Goal: Information Seeking & Learning: Learn about a topic

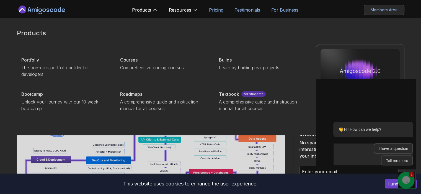
click at [131, 60] on p "Courses" at bounding box center [128, 60] width 17 height 7
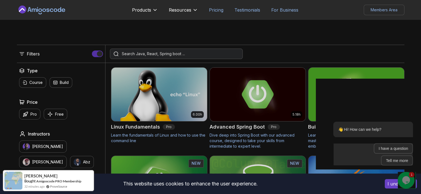
scroll to position [138, 0]
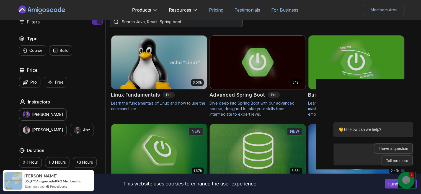
click at [58, 81] on p "Free" at bounding box center [59, 83] width 9 height 6
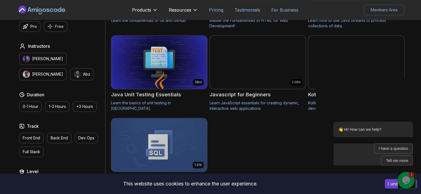
scroll to position [304, 0]
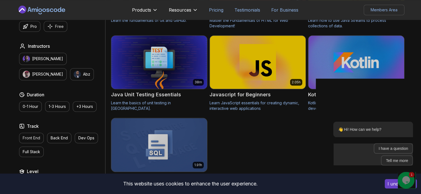
click at [30, 138] on p "Front End" at bounding box center [31, 139] width 17 height 6
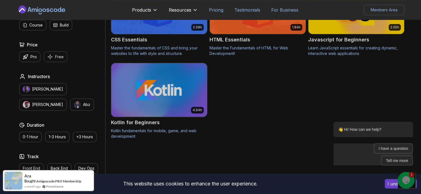
scroll to position [55, 0]
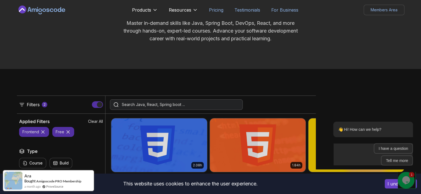
click at [68, 132] on icon at bounding box center [68, 132] width 6 height 6
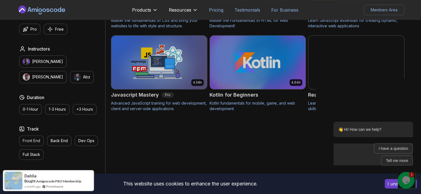
scroll to position [304, 0]
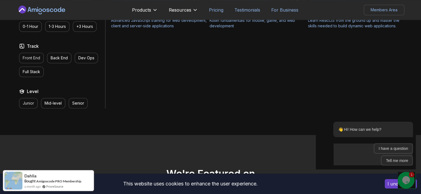
click at [31, 103] on p "Junior" at bounding box center [28, 104] width 11 height 6
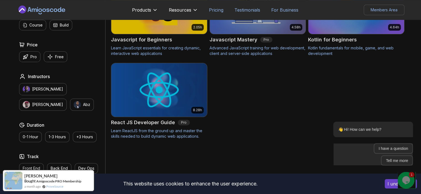
scroll to position [166, 0]
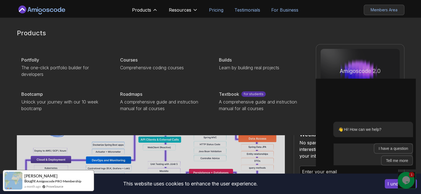
click at [123, 60] on p "Courses" at bounding box center [128, 60] width 17 height 7
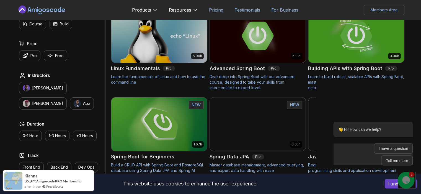
scroll to position [166, 0]
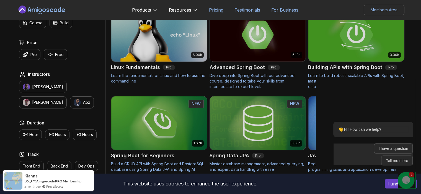
click at [358, 46] on img at bounding box center [356, 35] width 100 height 56
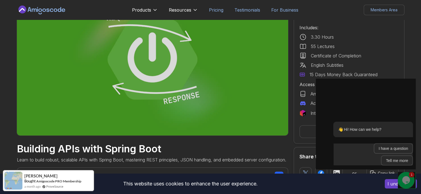
scroll to position [55, 0]
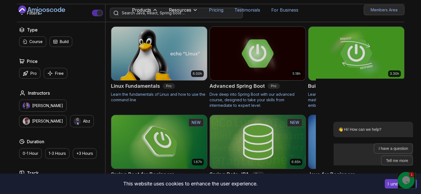
scroll to position [166, 0]
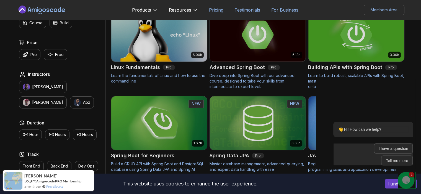
click at [176, 143] on img at bounding box center [159, 123] width 100 height 56
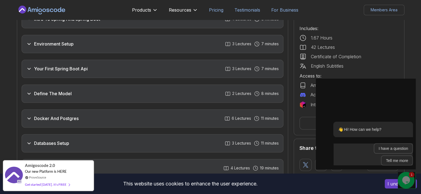
scroll to position [774, 0]
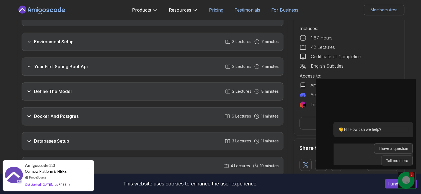
click at [65, 88] on h3 "Define The Model" at bounding box center [53, 91] width 38 height 7
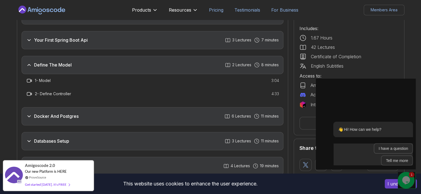
scroll to position [748, 0]
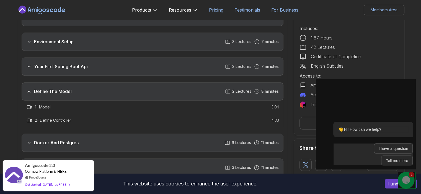
click at [53, 64] on div "Your First Spring Boot Api 3 Lectures 7 minutes" at bounding box center [153, 67] width 262 height 18
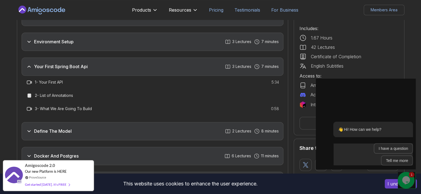
scroll to position [803, 0]
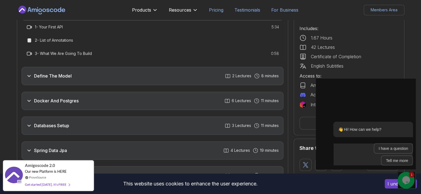
click at [62, 73] on h3 "Define The Model" at bounding box center [53, 76] width 38 height 7
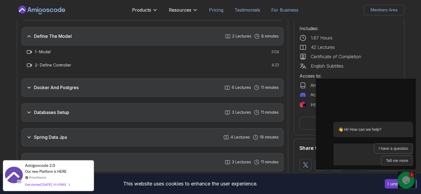
click at [64, 83] on div "Docker And Postgres 6 Lectures 11 minutes" at bounding box center [153, 88] width 262 height 18
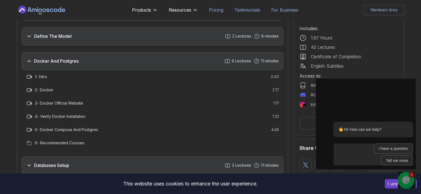
click at [72, 58] on h3 "Docker And Postgres" at bounding box center [56, 61] width 45 height 7
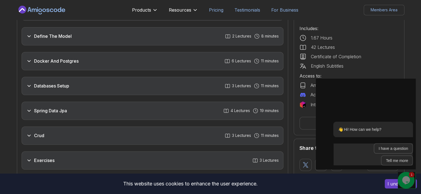
click at [83, 80] on div "Databases Setup 3 Lectures 11 minutes" at bounding box center [153, 86] width 262 height 18
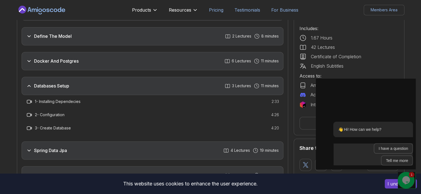
click at [82, 79] on div "Databases Setup 3 Lectures 11 minutes" at bounding box center [153, 86] width 262 height 18
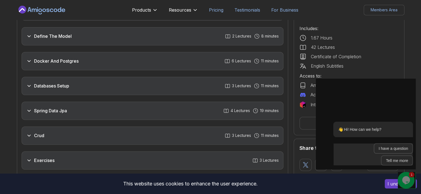
click at [68, 103] on div "Spring Data Jpa 4 Lectures 19 minutes" at bounding box center [153, 111] width 262 height 18
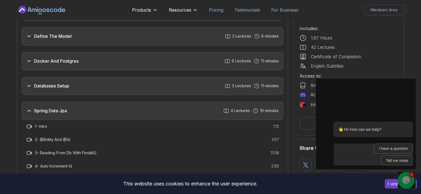
click at [68, 103] on div "Spring Data Jpa 4 Lectures 19 minutes" at bounding box center [153, 111] width 262 height 18
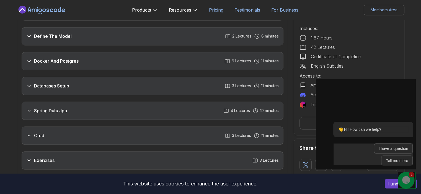
click at [50, 127] on div "Crud 3 Lectures 11 minutes" at bounding box center [153, 136] width 262 height 18
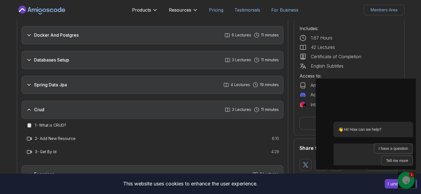
scroll to position [859, 0]
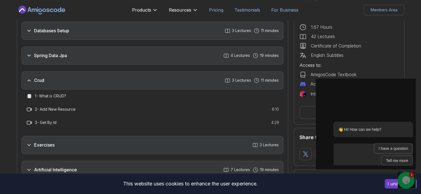
click at [59, 72] on div "Crud 3 Lectures 11 minutes" at bounding box center [153, 80] width 262 height 18
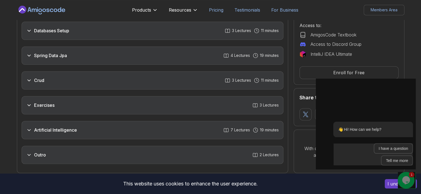
click at [54, 101] on div "Exercises 3 Lectures" at bounding box center [153, 105] width 262 height 18
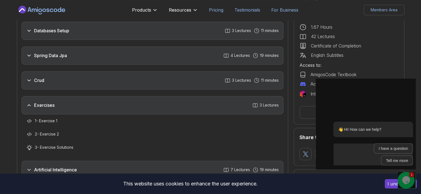
click at [69, 102] on div "Exercises 3 Lectures" at bounding box center [153, 105] width 262 height 18
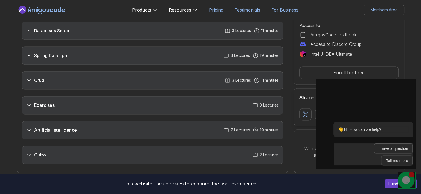
click at [61, 127] on h3 "Artificial Intelligence" at bounding box center [55, 130] width 43 height 7
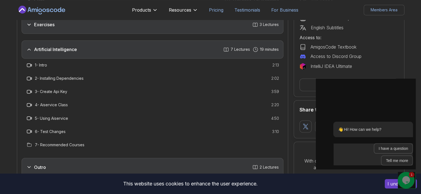
scroll to position [942, 0]
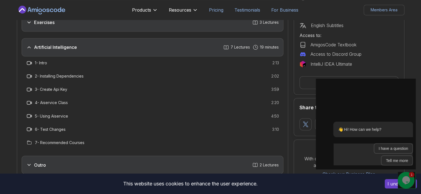
click at [56, 42] on div "Artificial Intelligence 7 Lectures 19 minutes" at bounding box center [153, 47] width 262 height 18
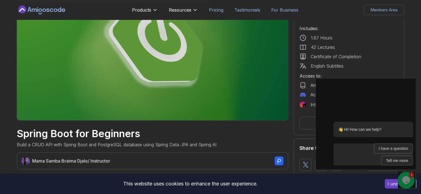
scroll to position [0, 0]
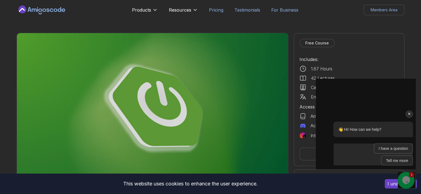
drag, startPoint x: 409, startPoint y: 112, endPoint x: 714, endPoint y: 197, distance: 316.5
click at [409, 112] on icon "Chat attention grabber" at bounding box center [409, 114] width 5 height 5
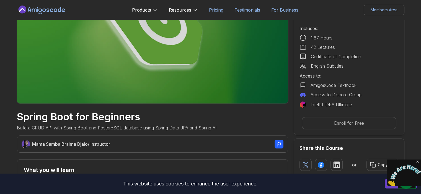
scroll to position [83, 0]
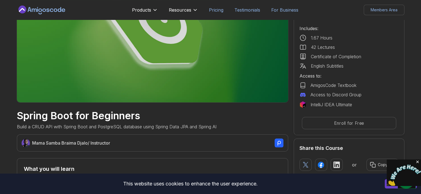
click at [353, 124] on p "Enroll for Free" at bounding box center [348, 124] width 93 height 12
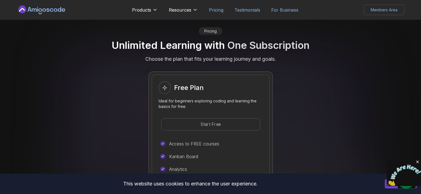
scroll to position [1085, 0]
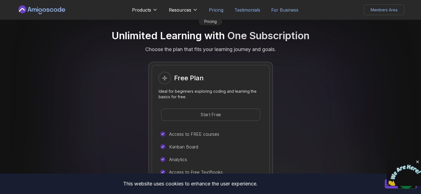
click at [200, 109] on p "Start Free" at bounding box center [210, 115] width 98 height 12
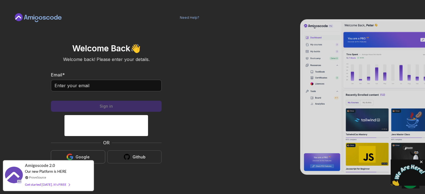
click at [80, 155] on div "Google" at bounding box center [83, 158] width 14 height 6
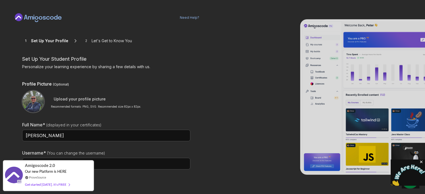
scroll to position [36, 0]
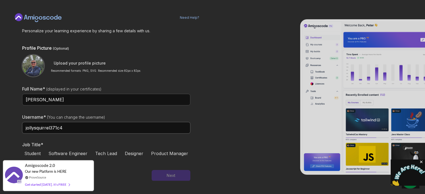
click at [56, 130] on input "jollysquirrel371c4" at bounding box center [106, 128] width 168 height 12
click at [55, 128] on input "jack" at bounding box center [106, 128] width 168 height 12
type input "[PERSON_NAME]"
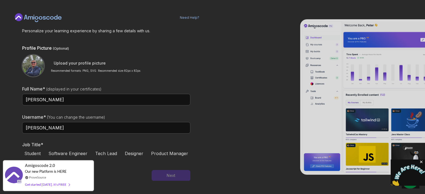
click at [32, 150] on button "Student" at bounding box center [32, 153] width 21 height 9
click at [156, 177] on button "Next" at bounding box center [171, 175] width 39 height 11
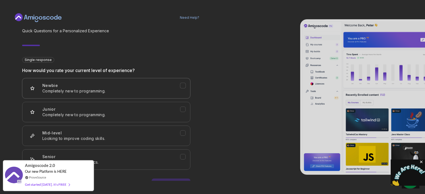
click at [182, 87] on icon "Newbie" at bounding box center [182, 85] width 5 height 5
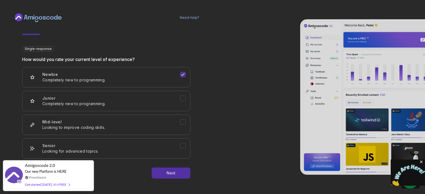
scroll to position [53, 0]
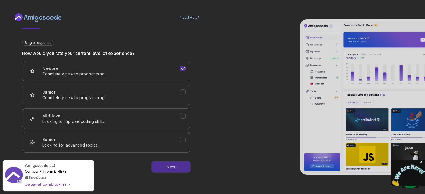
click at [175, 169] on div "Next" at bounding box center [171, 168] width 9 height 6
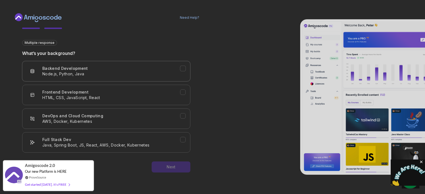
click at [168, 73] on p "Node.js, Python, Java" at bounding box center [111, 74] width 138 height 6
click at [150, 104] on button "Frontend Development HTML, CSS, JavaScript, React" at bounding box center [106, 95] width 168 height 20
click at [181, 76] on button "Backend Development Node.js, Python, Java" at bounding box center [106, 71] width 168 height 20
click at [164, 166] on button "Next" at bounding box center [171, 167] width 39 height 11
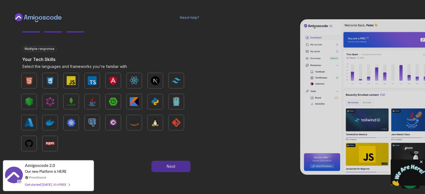
scroll to position [47, 0]
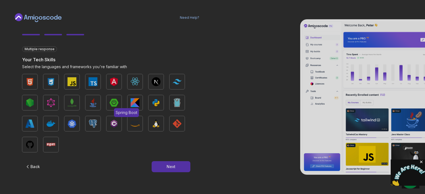
click at [109, 101] on button "Spring Boot" at bounding box center [113, 102] width 15 height 15
click at [111, 101] on img "button" at bounding box center [114, 102] width 9 height 9
click at [113, 102] on img "button" at bounding box center [114, 102] width 9 height 9
click at [94, 122] on img "button" at bounding box center [93, 123] width 9 height 9
click at [95, 104] on img "button" at bounding box center [93, 102] width 9 height 9
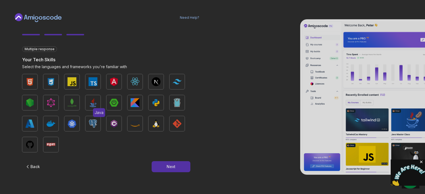
click at [95, 104] on img "button" at bounding box center [93, 102] width 9 height 9
click at [70, 102] on img "button" at bounding box center [71, 102] width 9 height 9
click at [73, 83] on img "button" at bounding box center [71, 81] width 9 height 9
click at [167, 166] on div "Next" at bounding box center [171, 167] width 9 height 6
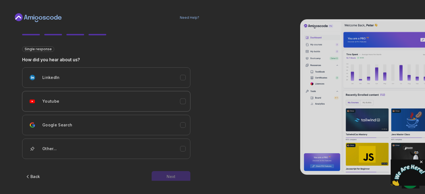
click at [187, 99] on button "Youtube" at bounding box center [106, 101] width 168 height 20
click at [171, 179] on button "Next" at bounding box center [171, 176] width 39 height 11
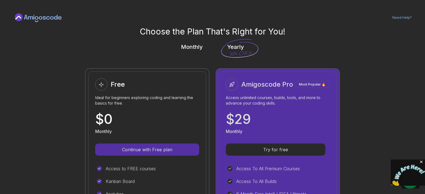
scroll to position [111, 0]
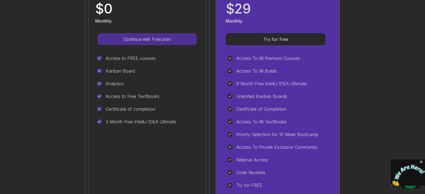
click at [144, 41] on p "Continue with Free plan" at bounding box center [147, 39] width 86 height 6
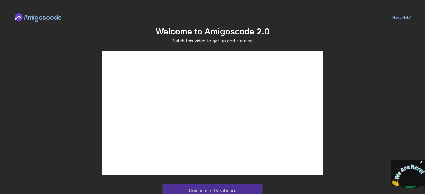
click at [214, 189] on div "Continue to Dashboard" at bounding box center [213, 191] width 48 height 7
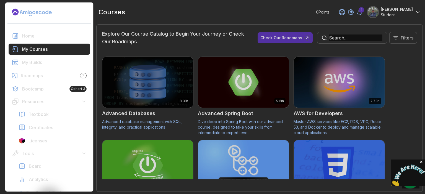
click at [401, 37] on p "Filters" at bounding box center [407, 38] width 13 height 7
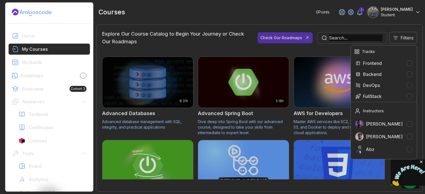
click at [403, 37] on p "Filters" at bounding box center [407, 38] width 13 height 7
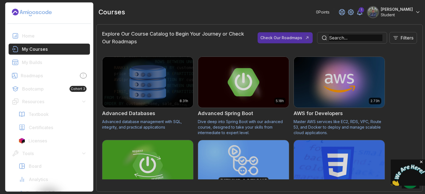
click at [243, 85] on img at bounding box center [243, 82] width 95 height 53
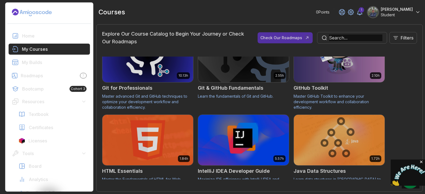
scroll to position [332, 0]
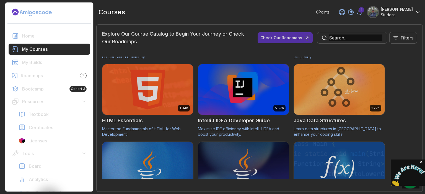
click at [344, 40] on input "text" at bounding box center [355, 38] width 53 height 7
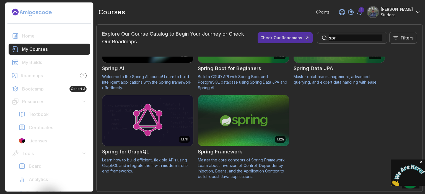
scroll to position [128, 0]
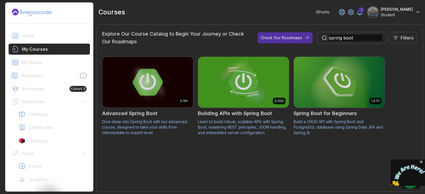
type input "spring boot"
click at [333, 106] on img at bounding box center [339, 82] width 95 height 53
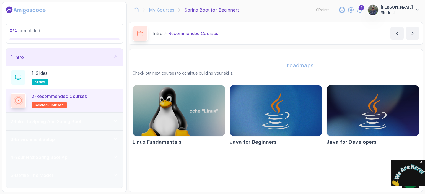
click at [210, 11] on p "Spring Boot for Beginners" at bounding box center [211, 10] width 55 height 7
click at [187, 31] on p "Recommended Courses" at bounding box center [193, 33] width 50 height 7
click at [412, 7] on p "Slim Belabria" at bounding box center [397, 7] width 32 height 6
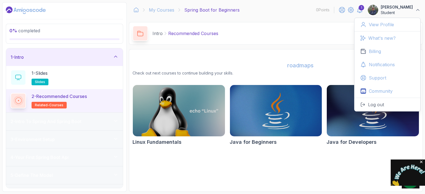
click at [364, 7] on div "1" at bounding box center [361, 8] width 6 height 6
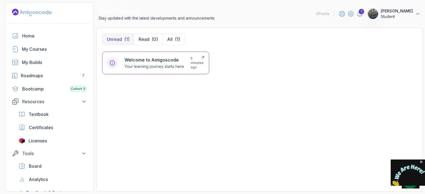
drag, startPoint x: 175, startPoint y: 64, endPoint x: 184, endPoint y: 57, distance: 11.1
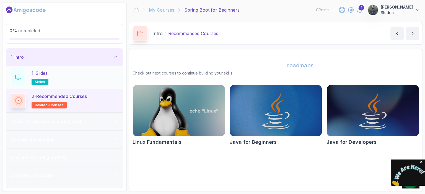
click at [38, 73] on p "1 - Slides" at bounding box center [40, 73] width 16 height 7
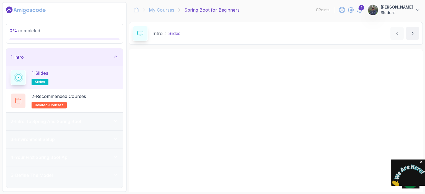
click at [155, 8] on link "My Courses" at bounding box center [161, 10] width 25 height 7
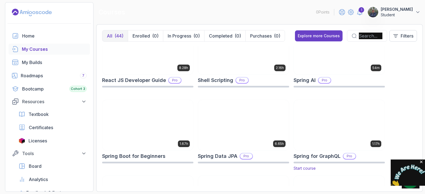
scroll to position [885, 0]
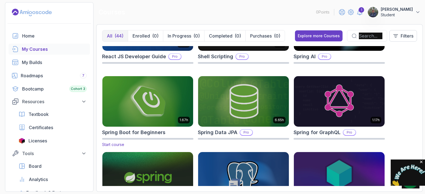
click at [149, 99] on img at bounding box center [147, 101] width 95 height 53
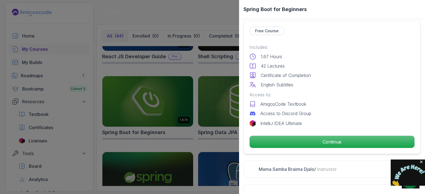
scroll to position [138, 0]
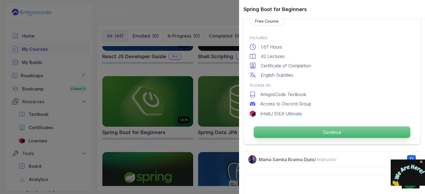
click at [325, 127] on p "Continue" at bounding box center [332, 133] width 157 height 12
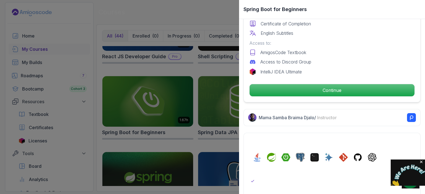
scroll to position [221, 0]
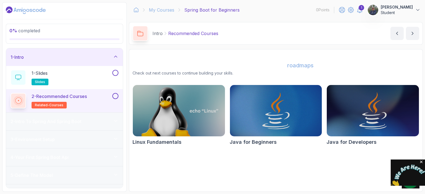
click at [115, 58] on icon at bounding box center [116, 57] width 6 height 6
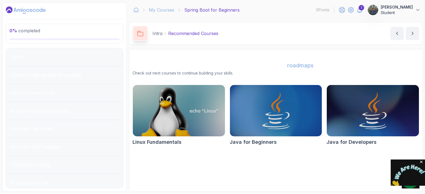
click at [118, 61] on div "1 - Intro" at bounding box center [64, 57] width 117 height 18
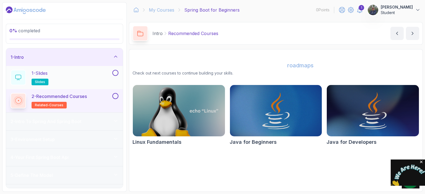
click at [115, 71] on button at bounding box center [115, 73] width 6 height 6
click at [117, 98] on button at bounding box center [115, 96] width 6 height 6
click at [414, 37] on button "next content" at bounding box center [412, 33] width 13 height 13
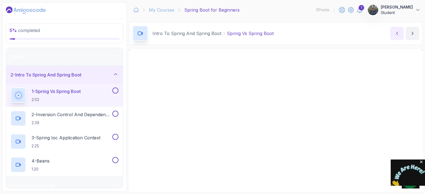
click at [401, 34] on button "previous content" at bounding box center [396, 33] width 13 height 13
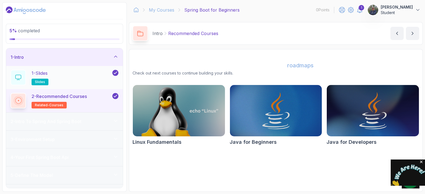
click at [66, 80] on div "1 - Slides slides" at bounding box center [61, 77] width 101 height 15
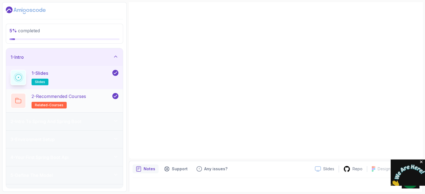
click at [99, 94] on div "2 - Recommended Courses related-courses" at bounding box center [61, 100] width 101 height 15
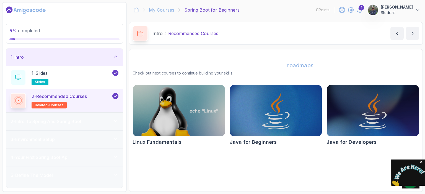
click at [83, 95] on p "2 - Recommended Courses" at bounding box center [59, 96] width 55 height 7
click at [64, 100] on h2 "2 - Recommended Courses related-courses" at bounding box center [59, 100] width 55 height 15
click at [70, 99] on p "2 - Recommended Courses" at bounding box center [59, 96] width 55 height 7
click at [56, 101] on h2 "2 - Recommended Courses related-courses" at bounding box center [59, 100] width 55 height 15
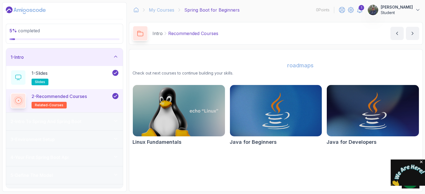
click at [59, 105] on span "related-courses" at bounding box center [49, 105] width 28 height 4
click at [115, 71] on icon at bounding box center [115, 73] width 5 height 6
click at [116, 94] on icon at bounding box center [115, 96] width 5 height 6
click at [100, 101] on div "2 - Recommended Courses related-courses" at bounding box center [61, 100] width 101 height 15
click at [104, 99] on div "2 - Recommended Courses related-courses" at bounding box center [61, 100] width 101 height 15
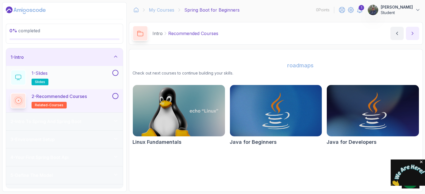
click at [411, 34] on icon "next content" at bounding box center [413, 34] width 6 height 6
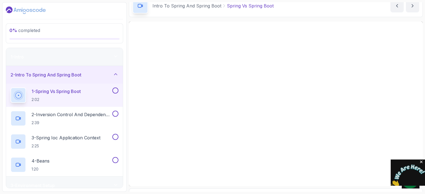
click at [90, 71] on div "2 - Intro To Spring And Spring Boot" at bounding box center [64, 75] width 117 height 18
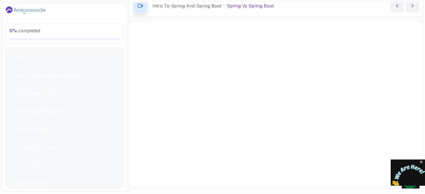
click at [91, 71] on div "2 - Intro To Spring And Spring Boot" at bounding box center [64, 75] width 117 height 18
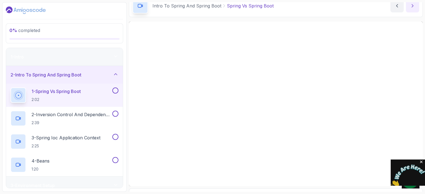
click at [416, 7] on button "next content" at bounding box center [412, 5] width 13 height 13
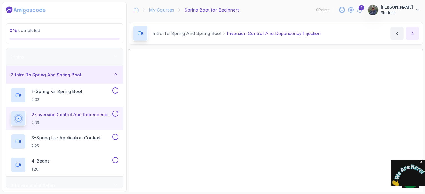
click at [413, 34] on icon "next content" at bounding box center [412, 33] width 1 height 3
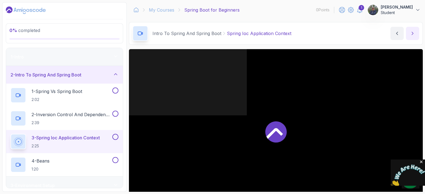
click at [413, 34] on icon "next content" at bounding box center [412, 33] width 1 height 3
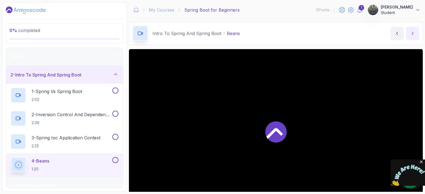
click at [413, 34] on icon "next content" at bounding box center [412, 33] width 1 height 3
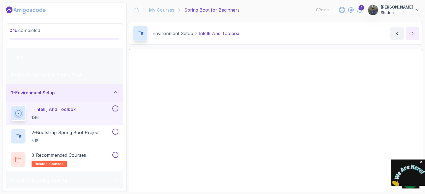
click at [412, 33] on icon "next content" at bounding box center [412, 33] width 1 height 3
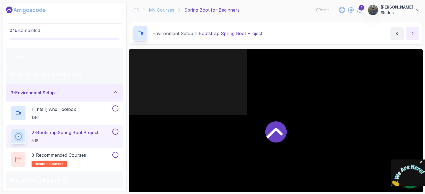
click at [412, 33] on icon "next content" at bounding box center [412, 33] width 1 height 3
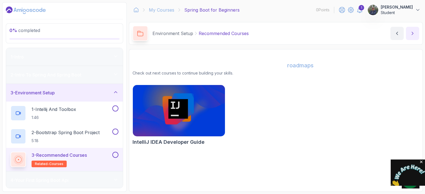
click at [412, 33] on icon "next content" at bounding box center [412, 33] width 1 height 3
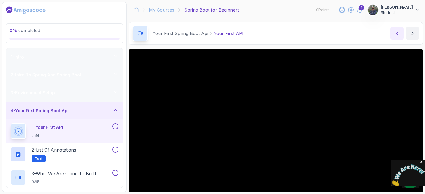
click at [401, 33] on button "previous content" at bounding box center [396, 33] width 13 height 13
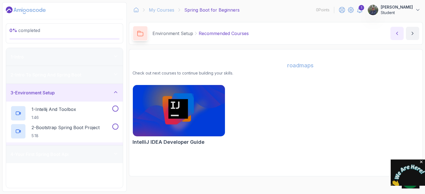
click at [401, 33] on button "previous content" at bounding box center [396, 33] width 13 height 13
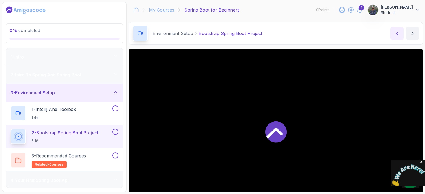
click at [401, 33] on button "previous content" at bounding box center [396, 33] width 13 height 13
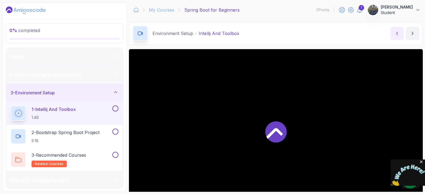
click at [401, 33] on button "previous content" at bounding box center [396, 33] width 13 height 13
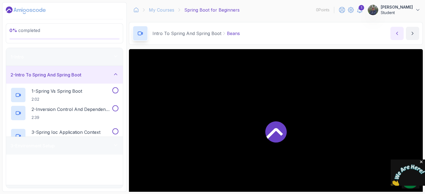
click at [401, 33] on button "previous content" at bounding box center [396, 33] width 13 height 13
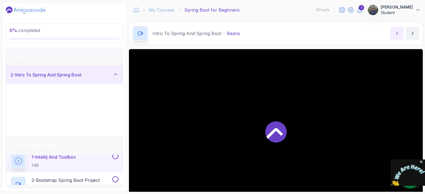
click at [401, 33] on button "previous content" at bounding box center [396, 33] width 13 height 13
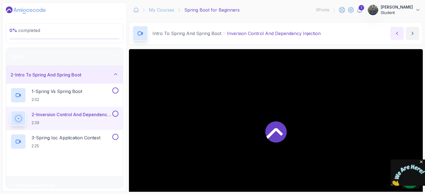
click at [401, 33] on button "previous content" at bounding box center [396, 33] width 13 height 13
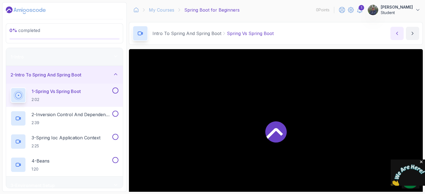
click at [401, 33] on button "previous content" at bounding box center [396, 33] width 13 height 13
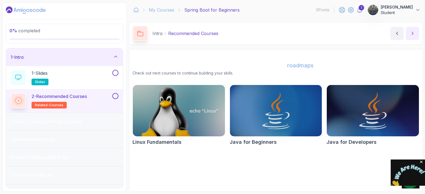
click at [409, 35] on button "next content" at bounding box center [412, 33] width 13 height 13
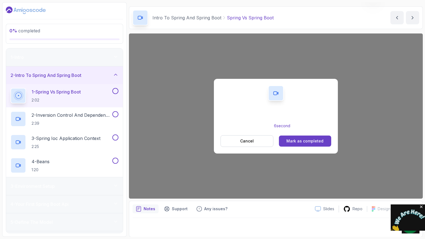
scroll to position [60, 0]
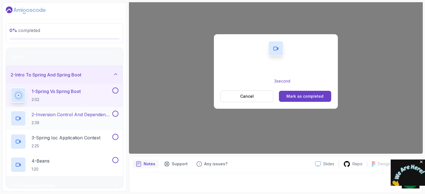
click at [67, 115] on p "2 - Inversion Control And Dependency Injection" at bounding box center [72, 114] width 80 height 7
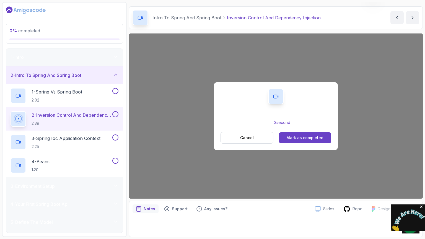
scroll to position [60, 0]
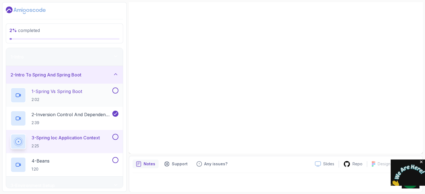
click at [118, 96] on button "1 - Spring Vs Spring Boot 2:02" at bounding box center [65, 95] width 108 height 15
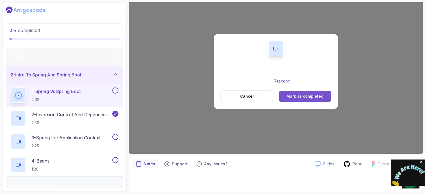
click at [312, 95] on div "Mark as completed" at bounding box center [304, 97] width 37 height 6
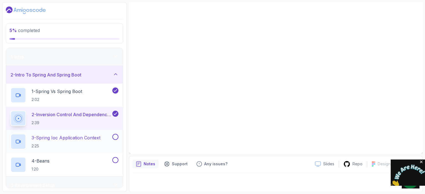
click at [89, 149] on p "2:25" at bounding box center [66, 147] width 69 height 6
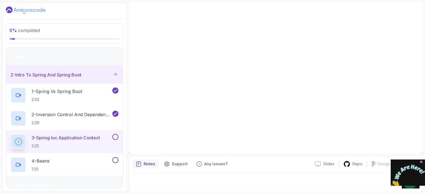
scroll to position [16, 0]
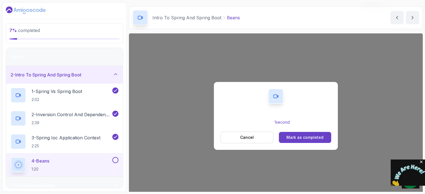
scroll to position [60, 0]
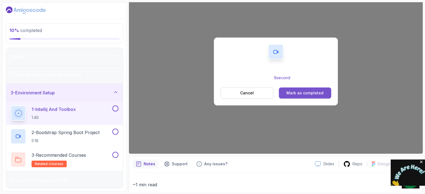
click at [291, 93] on div "Mark as completed" at bounding box center [304, 93] width 37 height 6
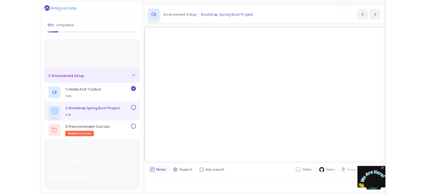
scroll to position [60, 0]
